Goal: Transaction & Acquisition: Purchase product/service

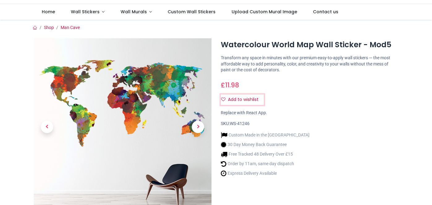
click at [222, 99] on icon "Add to wishlist" at bounding box center [223, 99] width 4 height 4
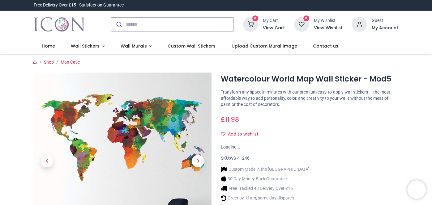
click at [35, 63] on icon at bounding box center [35, 62] width 4 height 4
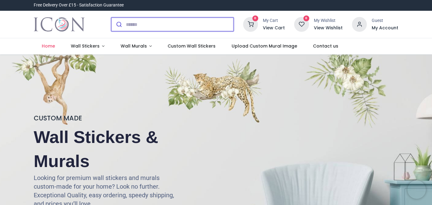
click at [184, 28] on input "search" at bounding box center [180, 25] width 108 height 14
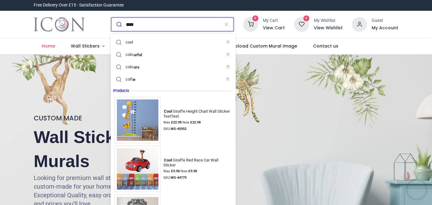
type input "****"
click at [111, 18] on button "submit" at bounding box center [118, 25] width 15 height 14
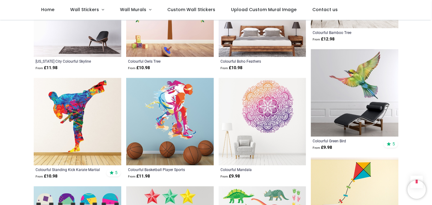
scroll to position [485, 0]
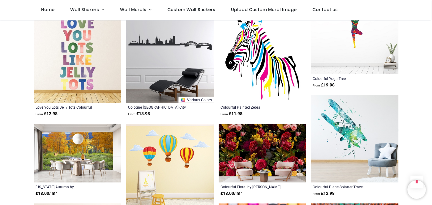
scroll to position [1282, 0]
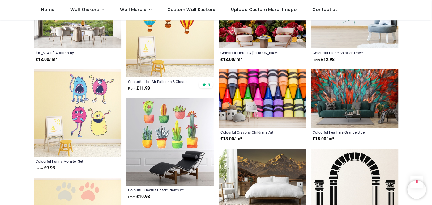
scroll to position [1421, 0]
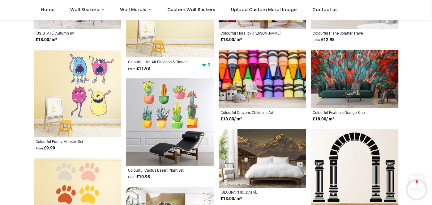
scroll to position [1421, 0]
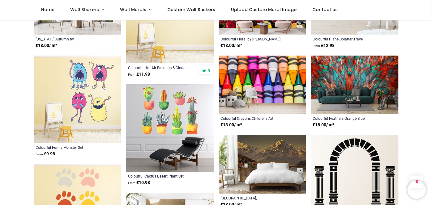
click at [179, 109] on img at bounding box center [170, 128] width 88 height 88
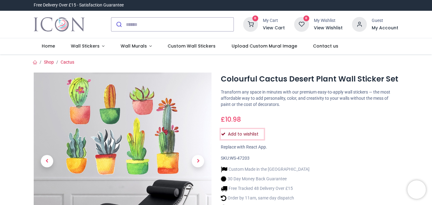
click at [222, 134] on icon "Add to wishlist" at bounding box center [223, 134] width 4 height 4
